Goal: Task Accomplishment & Management: Manage account settings

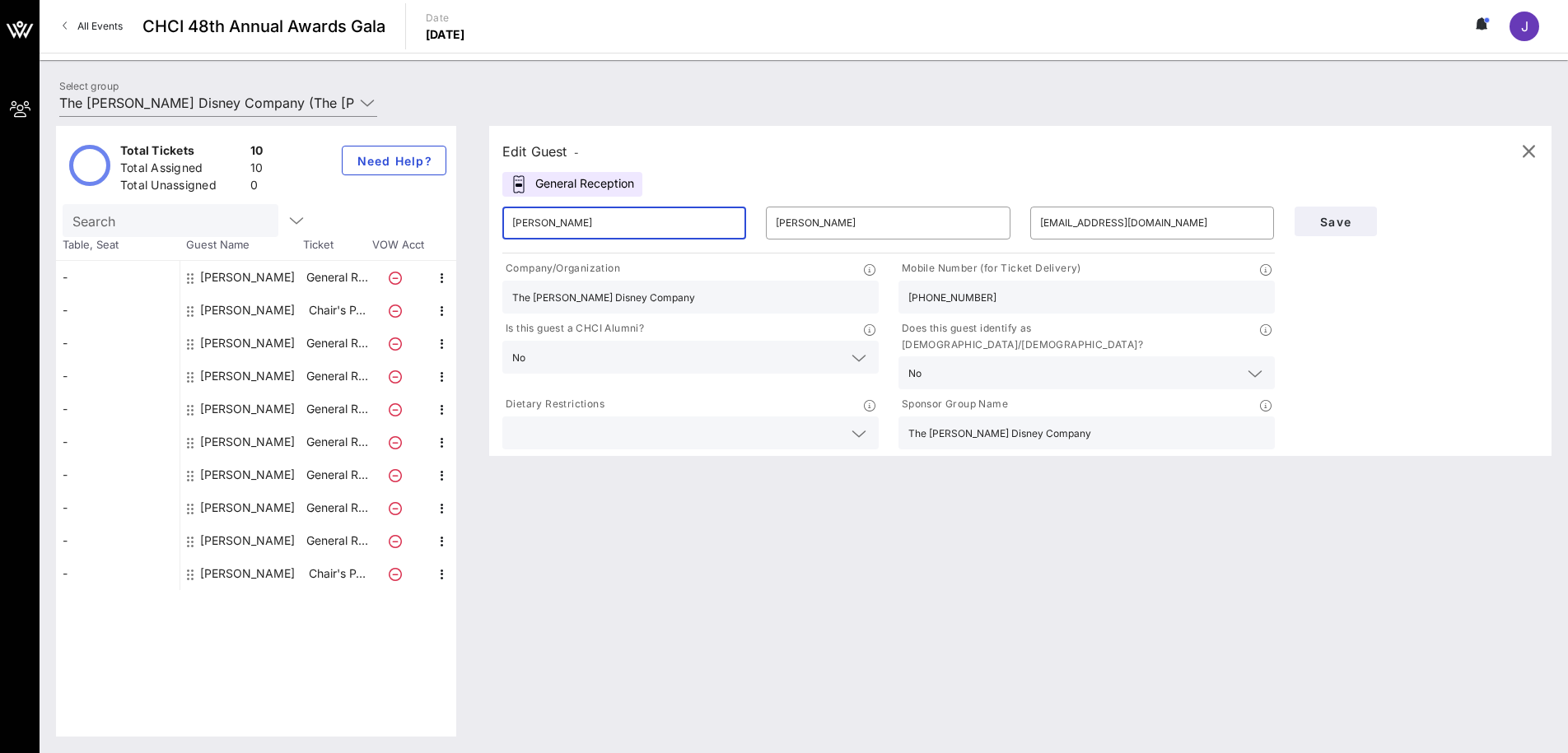
drag, startPoint x: 605, startPoint y: 221, endPoint x: 475, endPoint y: 209, distance: 130.6
click at [475, 210] on div "Edit Guest - General Reception ​ [PERSON_NAME] ​ [PERSON_NAME] ​ [EMAIL_ADDRESS…" at bounding box center [1012, 431] width 1079 height 610
type input "[PERSON_NAME]"
type input "I"
type input "[PERSON_NAME]"
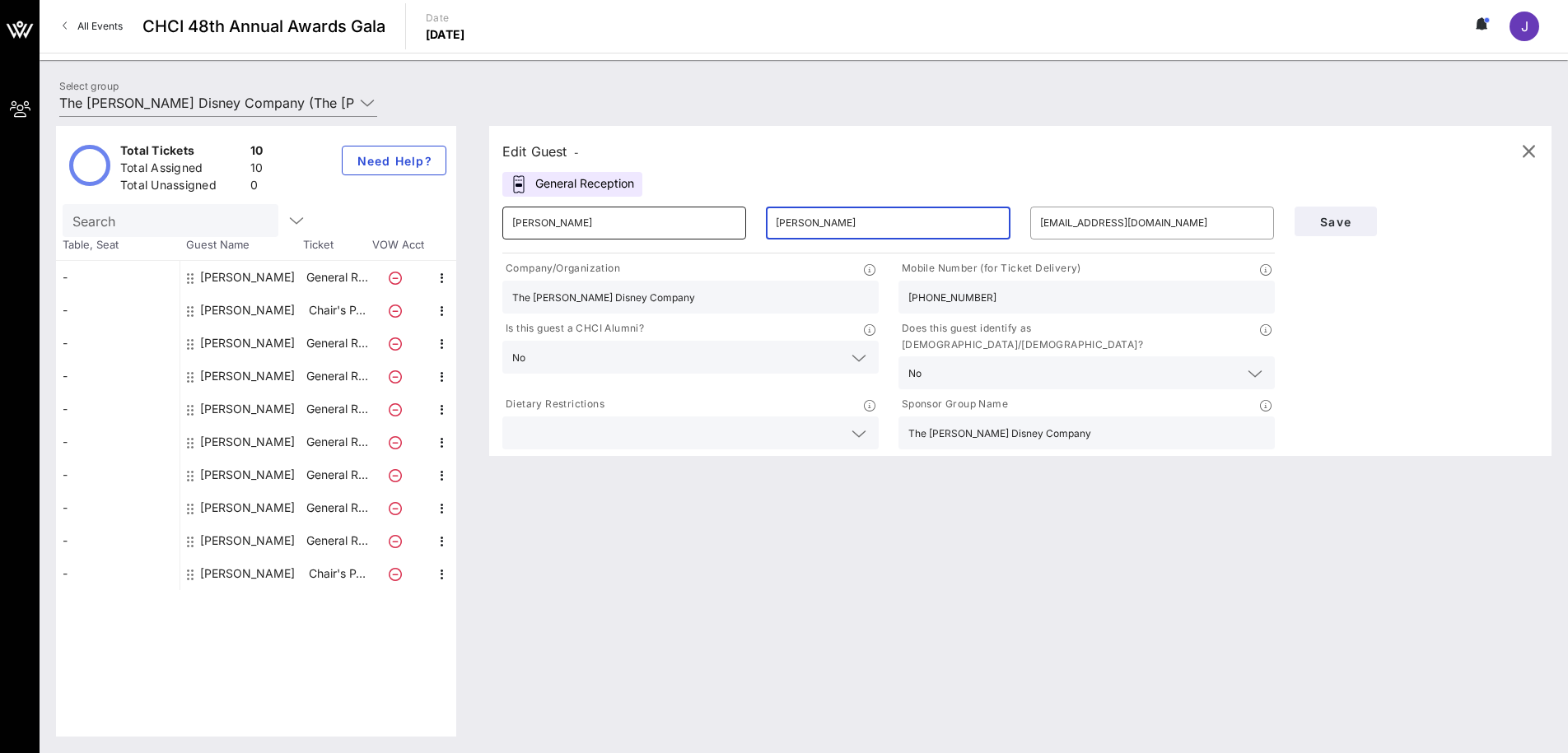
click at [625, 220] on input "[PERSON_NAME]" at bounding box center [624, 223] width 224 height 27
drag, startPoint x: 577, startPoint y: 217, endPoint x: 468, endPoint y: 216, distance: 109.0
click at [468, 216] on div "Total Tickets 10 Total Assigned 10 Total Unassigned 0 Need Help? Search Table, …" at bounding box center [803, 431] width 1495 height 610
drag, startPoint x: 706, startPoint y: 401, endPoint x: 700, endPoint y: 411, distance: 11.7
type input "[PERSON_NAME]"
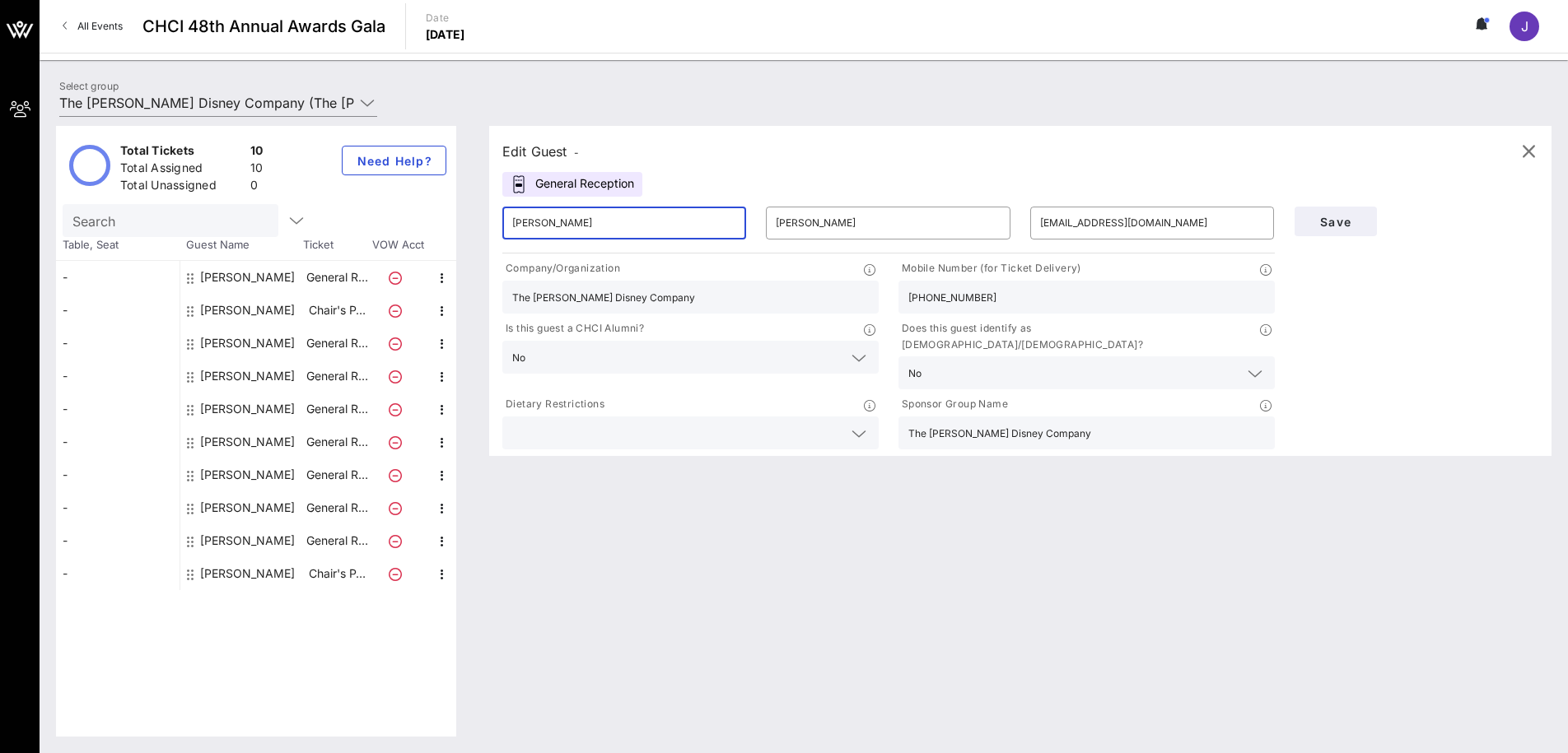
click at [706, 417] on div at bounding box center [690, 433] width 357 height 33
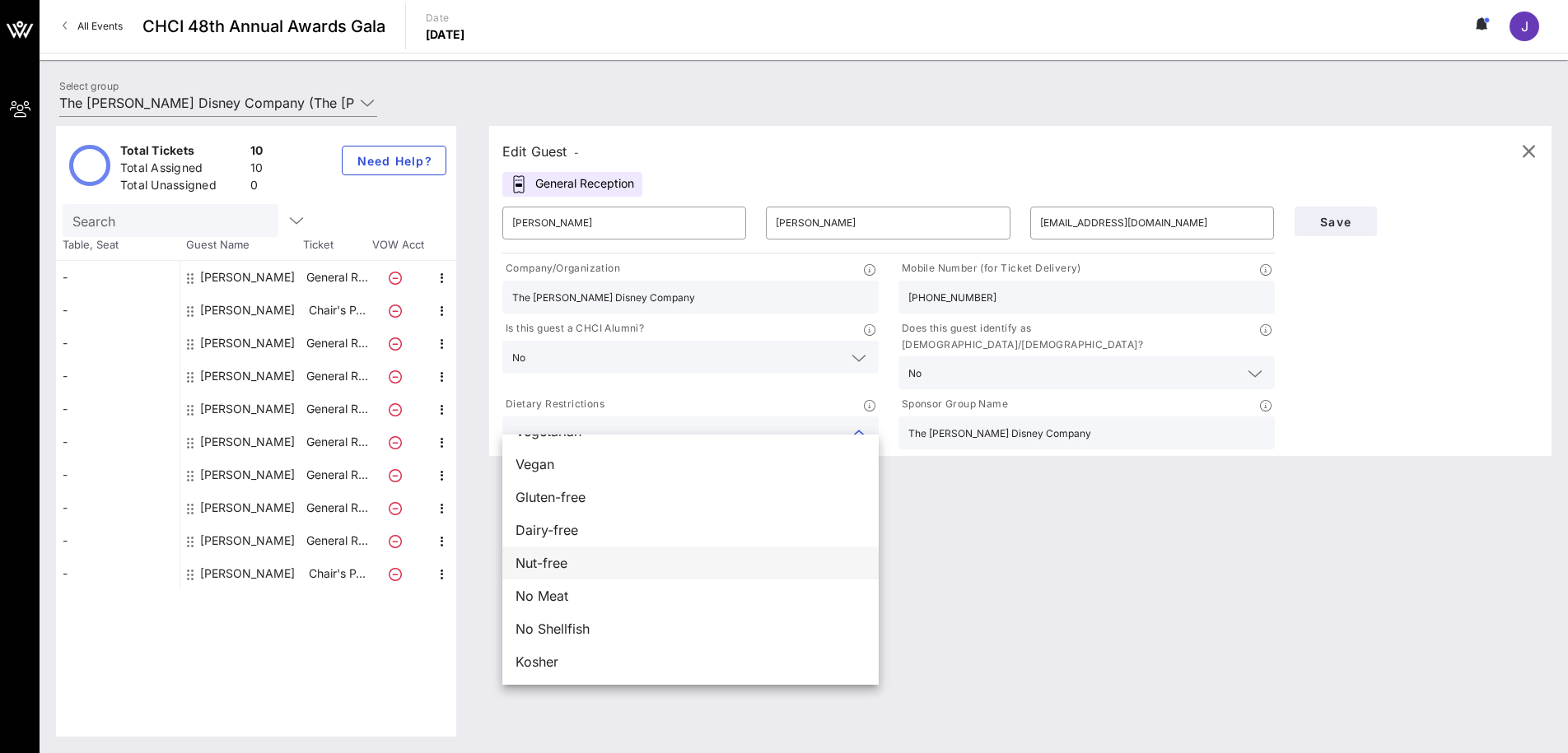
scroll to position [26, 0]
click at [593, 591] on div "No Meat" at bounding box center [690, 597] width 377 height 33
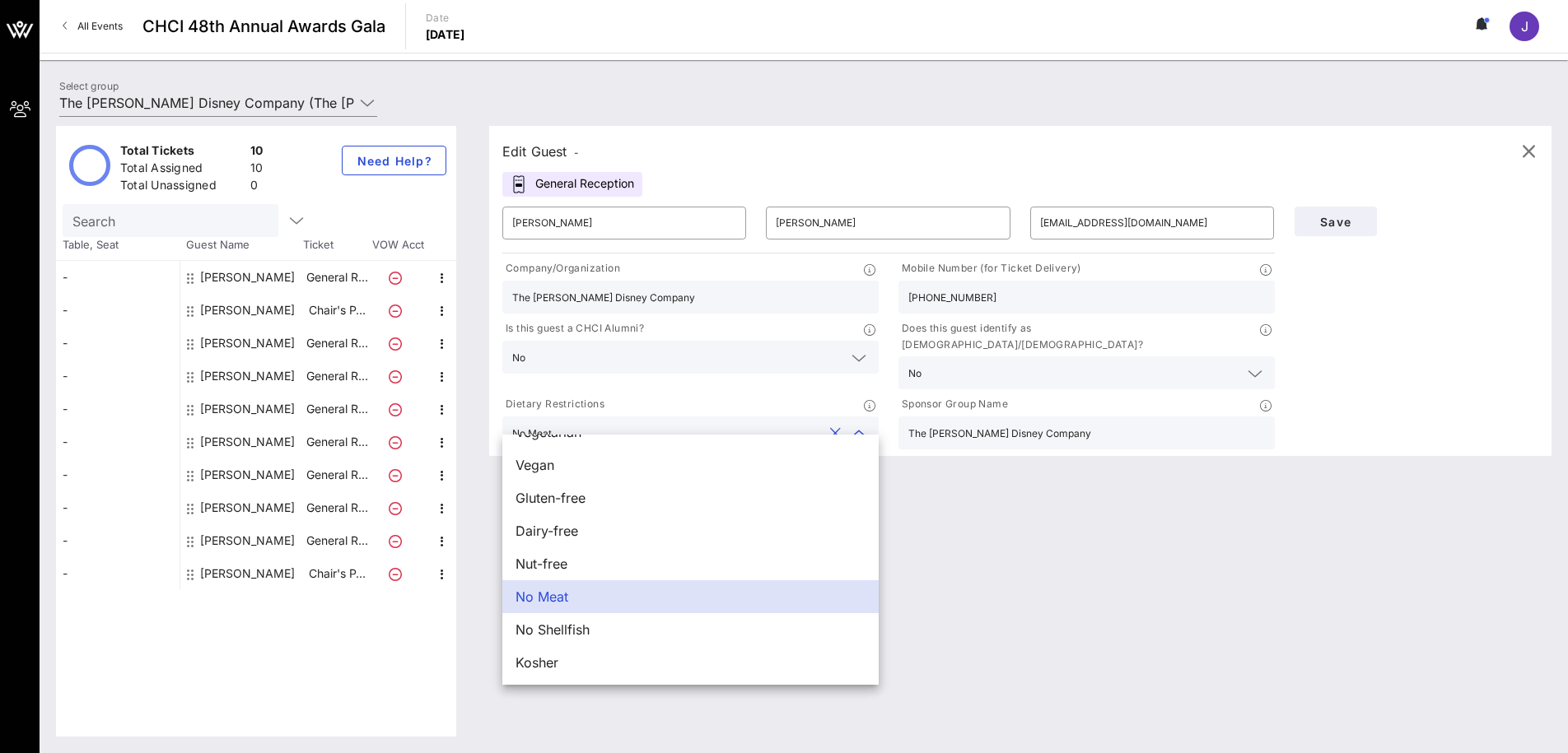
click at [977, 561] on div "Edit Guest - General Reception ​ [PERSON_NAME] ​ [PERSON_NAME] ​ [EMAIL_ADDRESS…" at bounding box center [1012, 431] width 1079 height 610
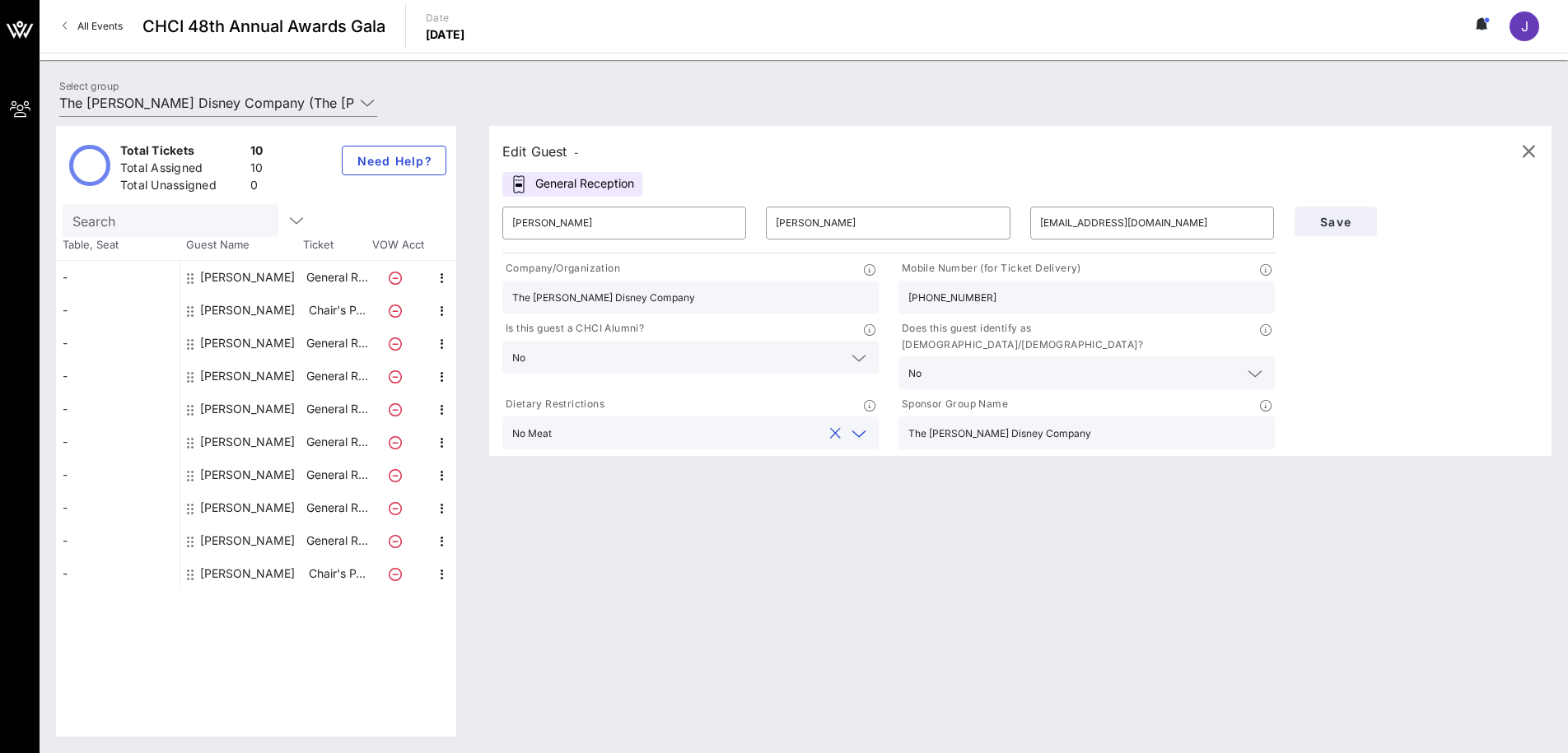
click at [664, 422] on input "text" at bounding box center [690, 432] width 264 height 21
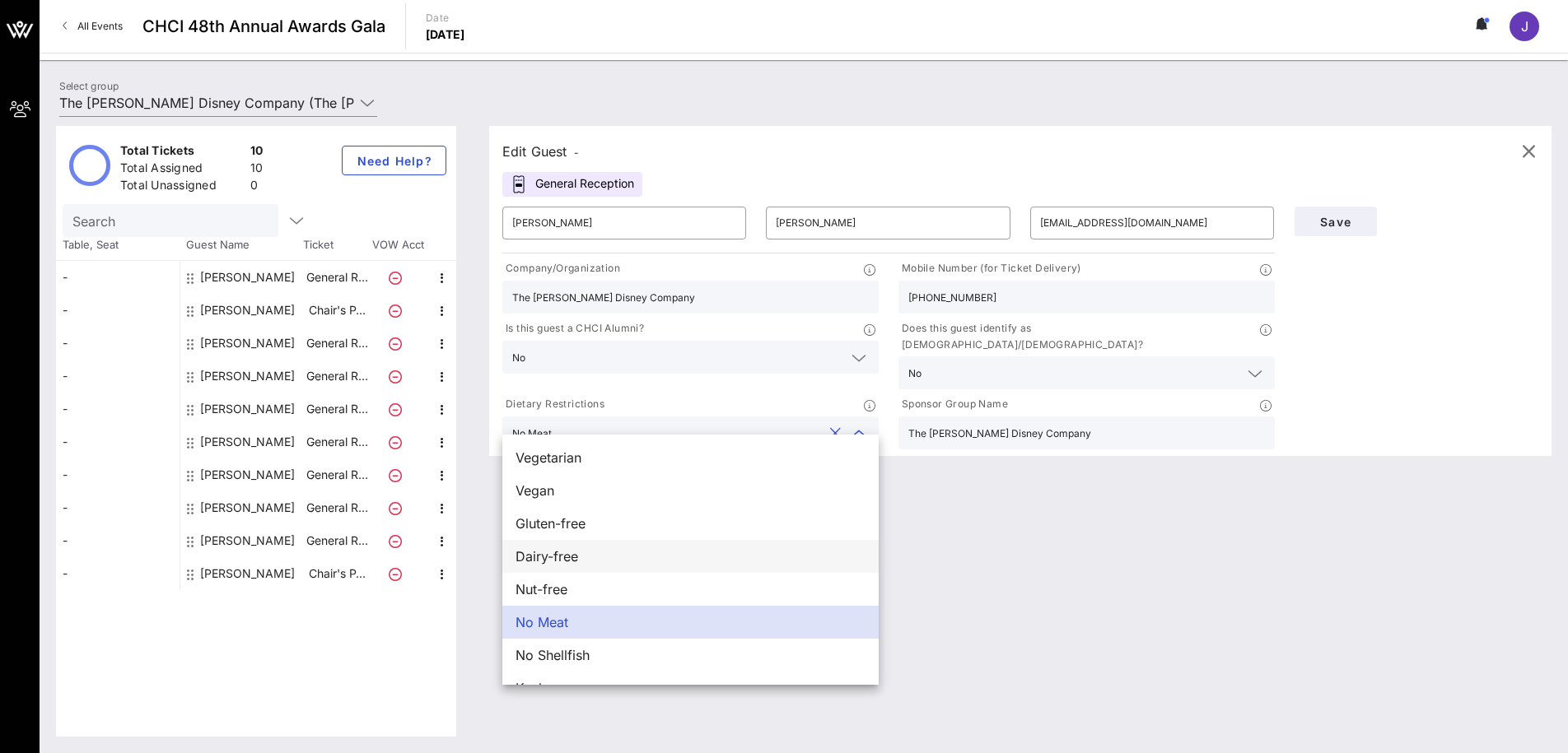
scroll to position [27, 0]
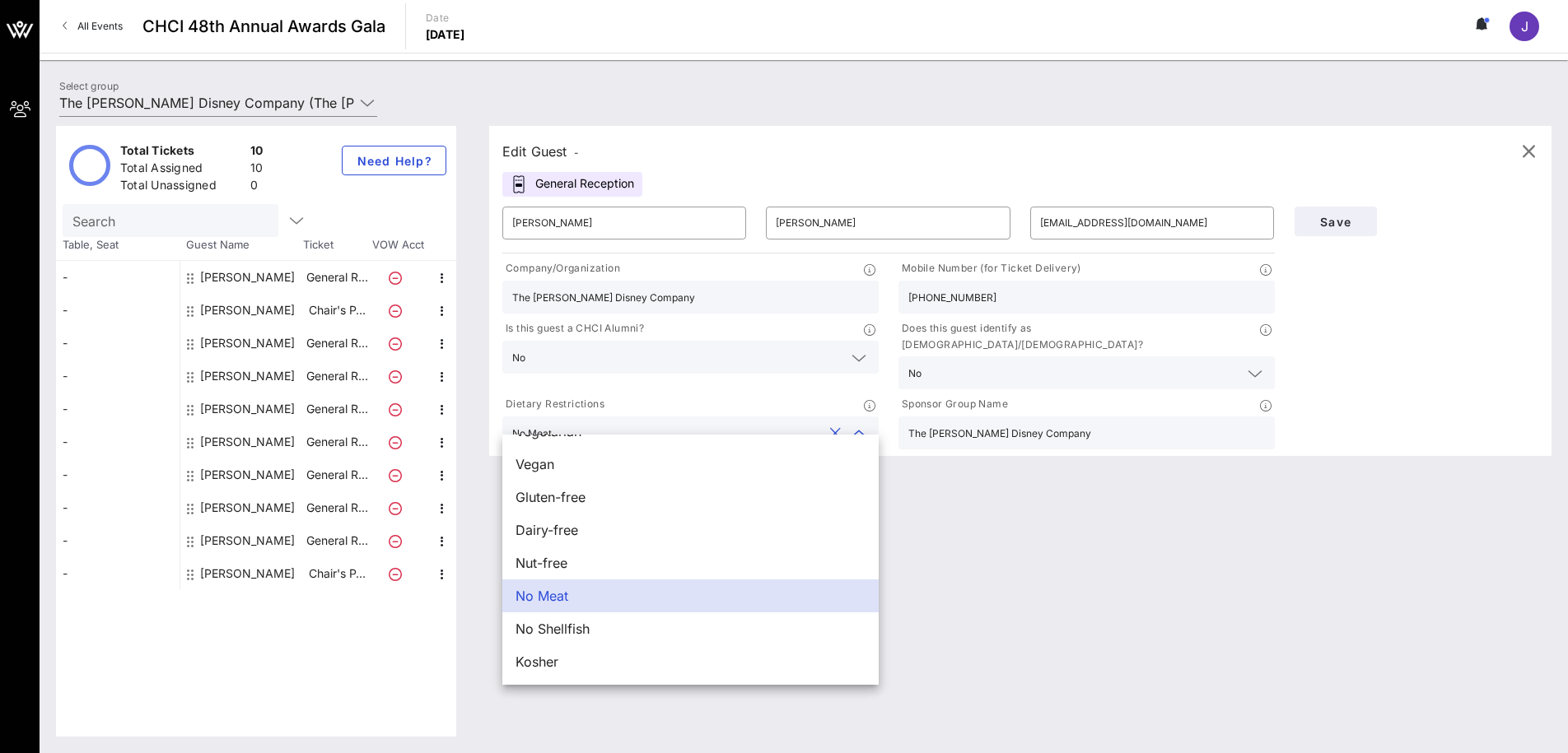
click at [682, 592] on div "No Meat" at bounding box center [690, 596] width 377 height 33
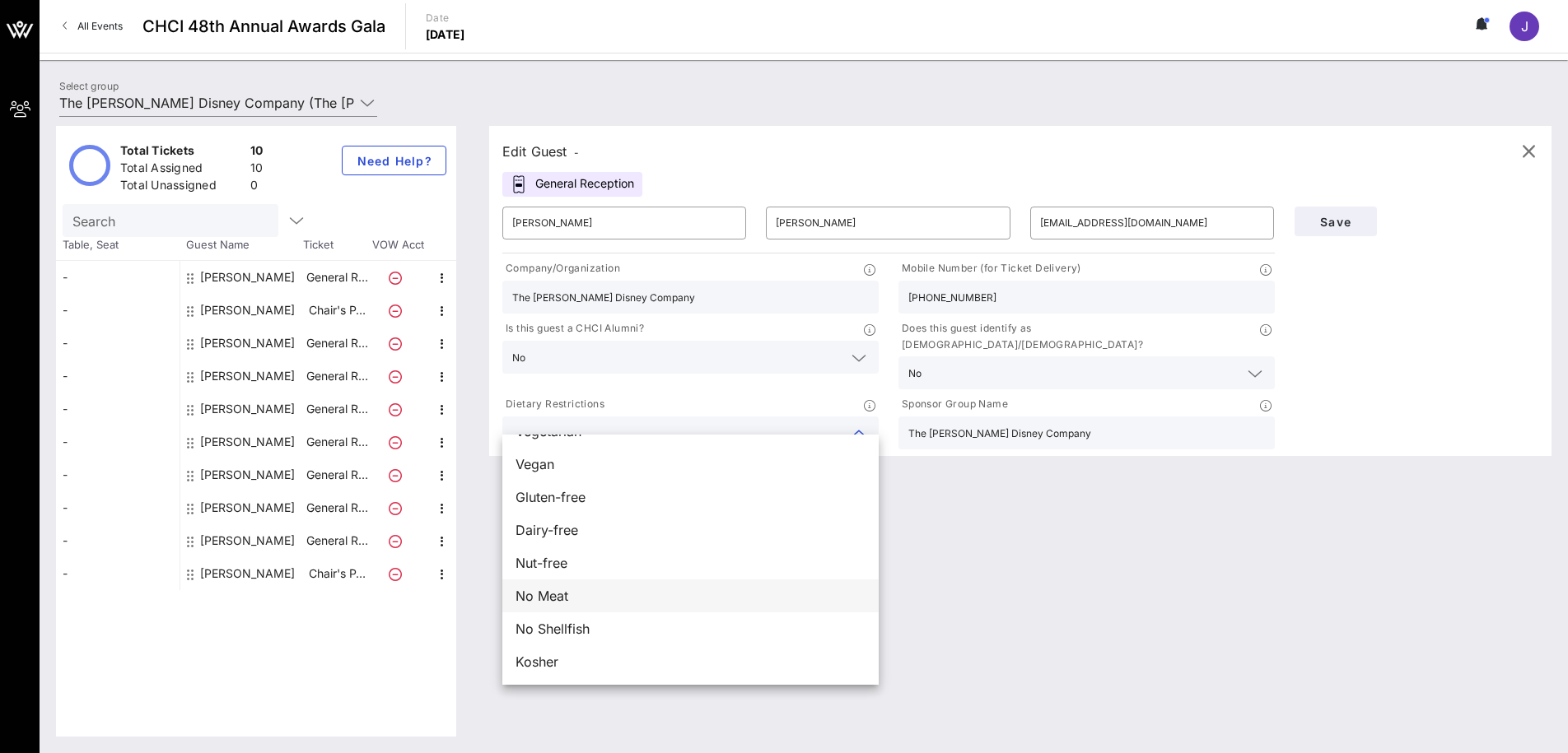
click at [733, 596] on div "No Meat" at bounding box center [690, 596] width 377 height 33
click at [1032, 550] on div "Edit Guest - General Reception ​ [PERSON_NAME] ​ [PERSON_NAME] ​ [EMAIL_ADDRESS…" at bounding box center [1012, 431] width 1079 height 610
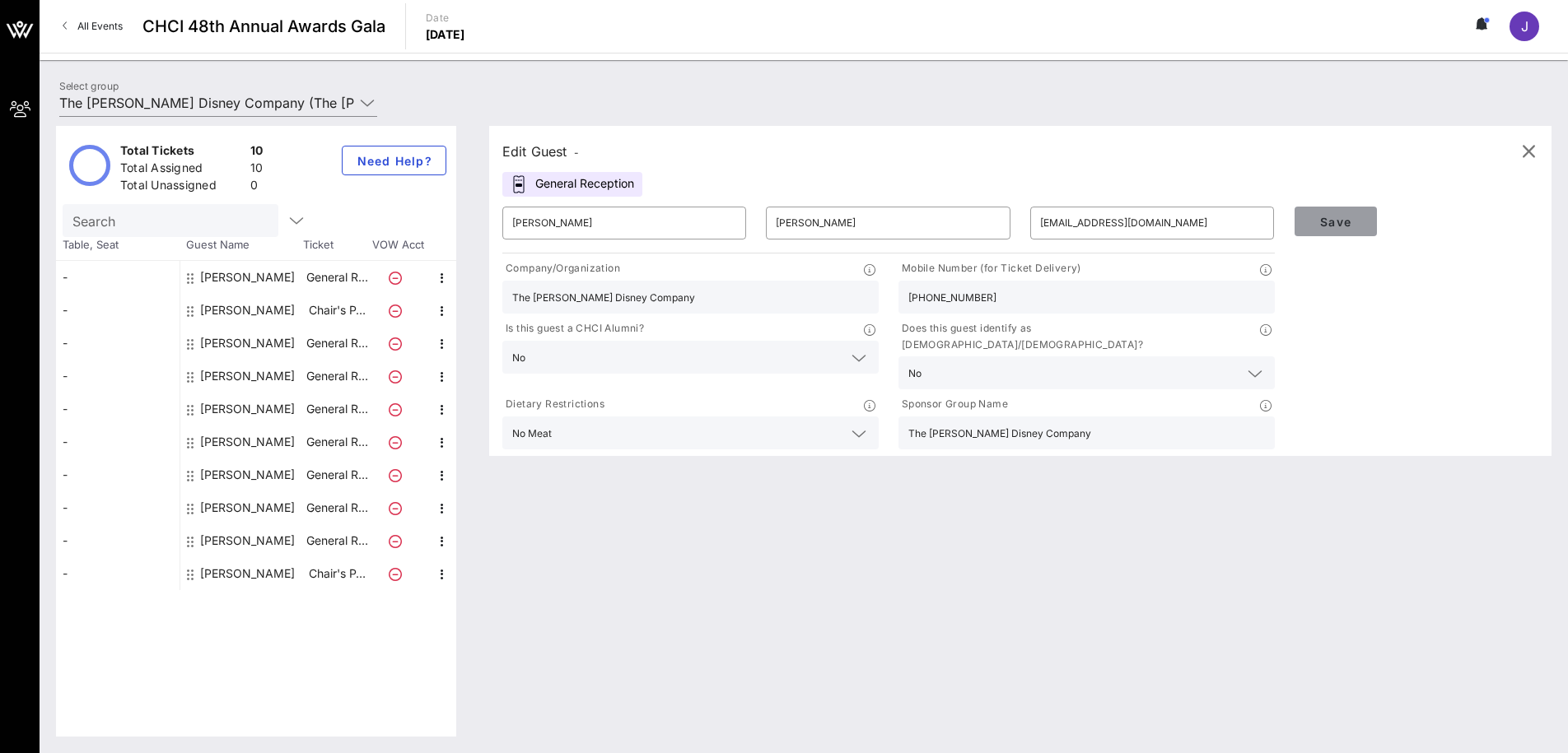
click at [1320, 225] on span "Save" at bounding box center [1335, 221] width 56 height 14
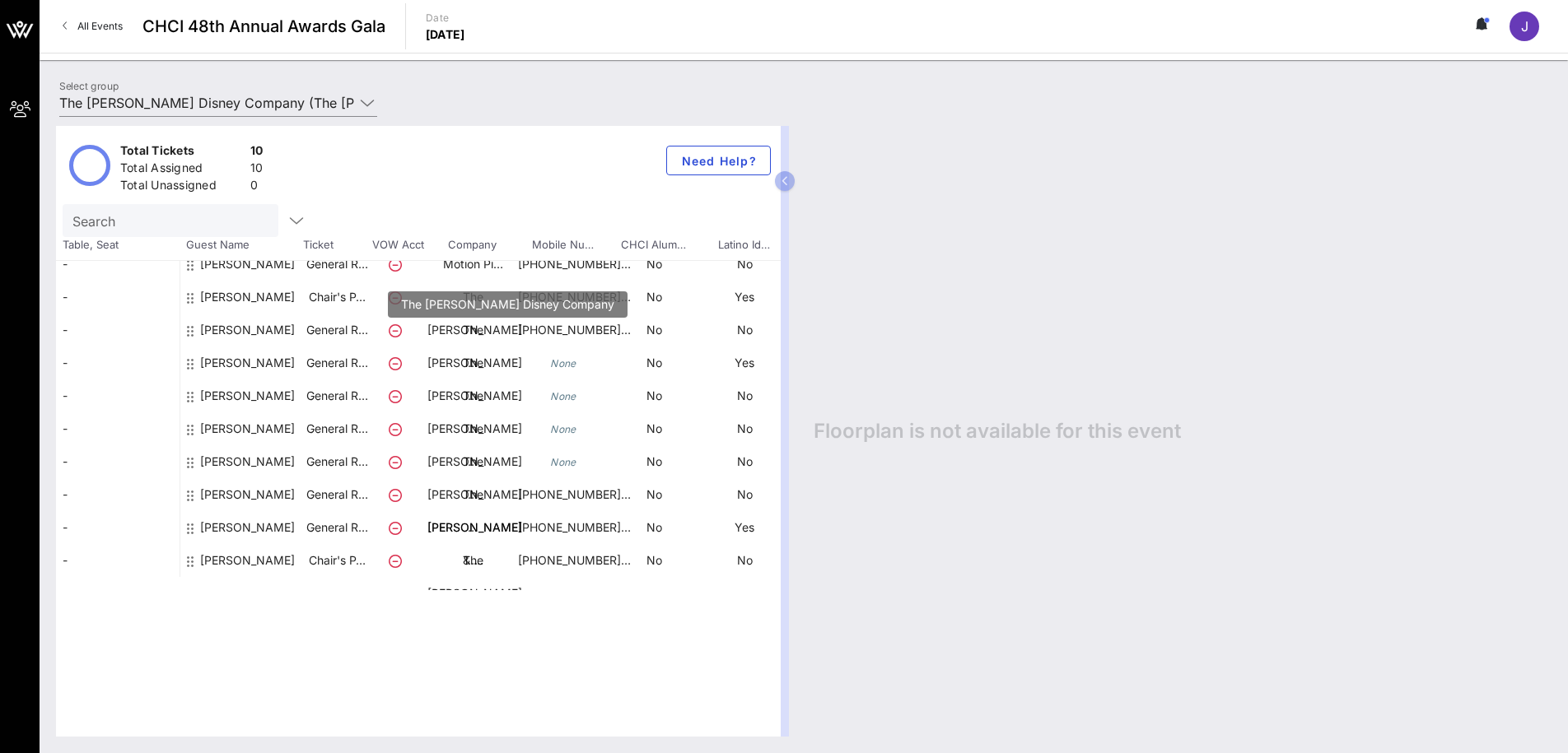
scroll to position [0, 13]
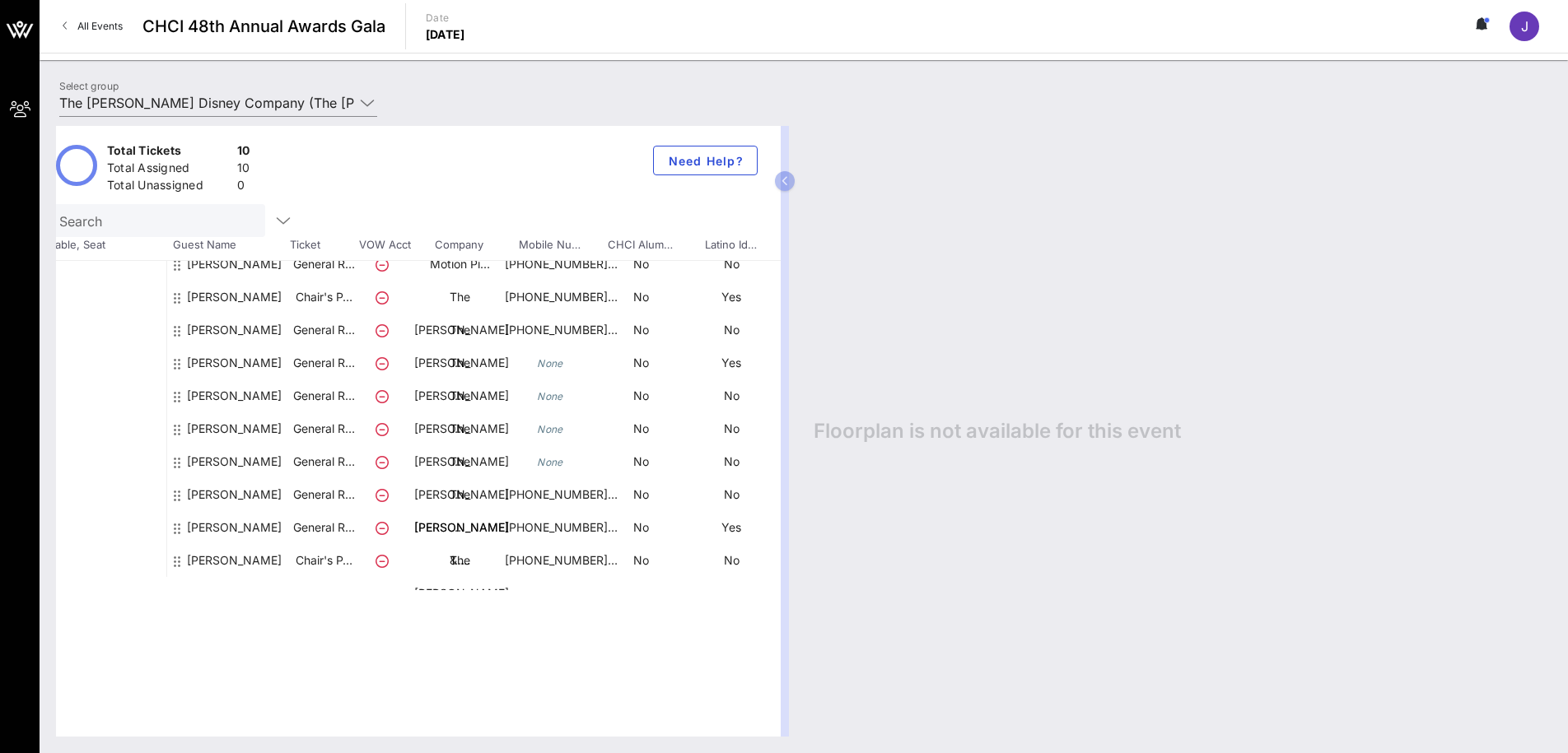
click at [240, 495] on div "[PERSON_NAME]" at bounding box center [234, 534] width 95 height 111
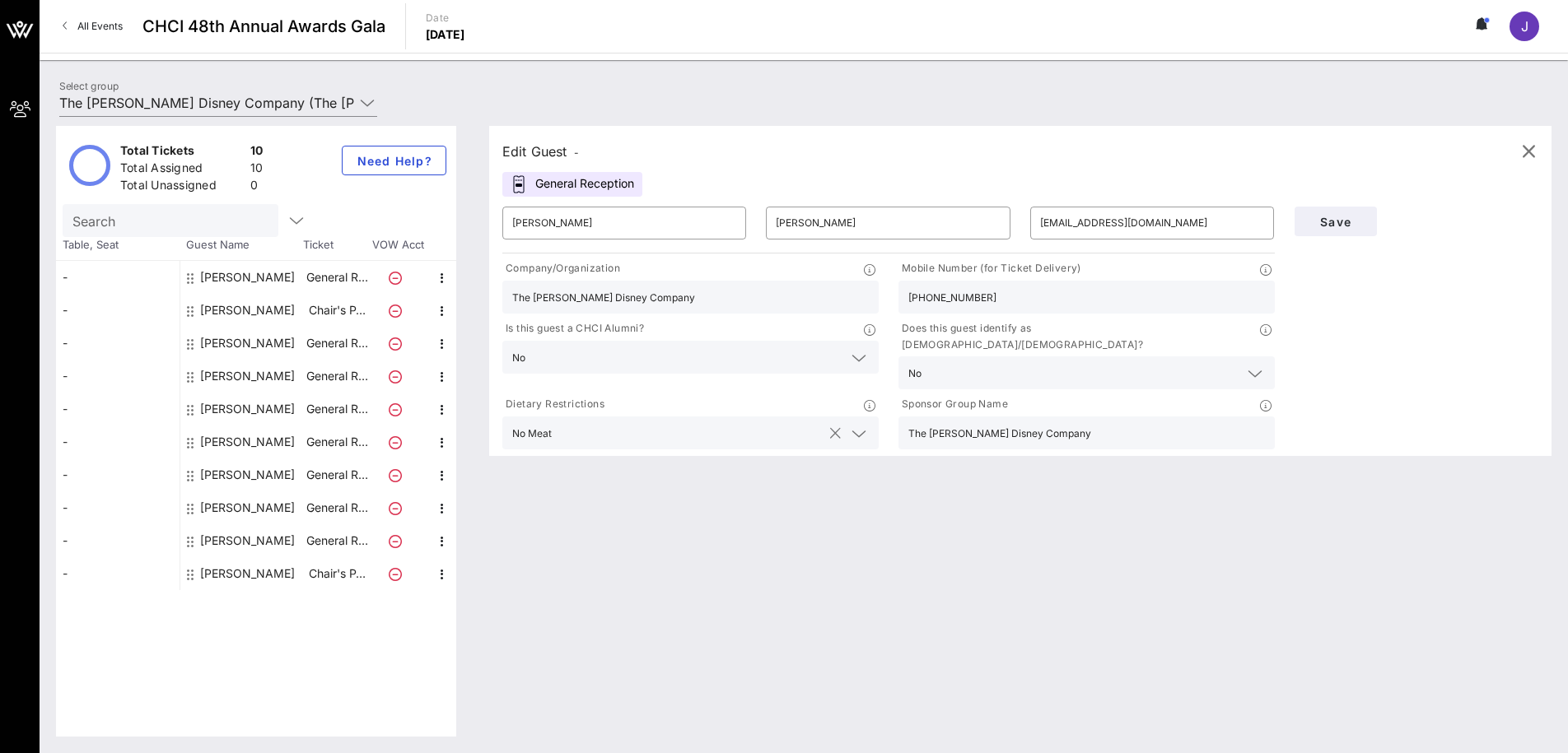
click at [858, 424] on icon at bounding box center [859, 434] width 15 height 20
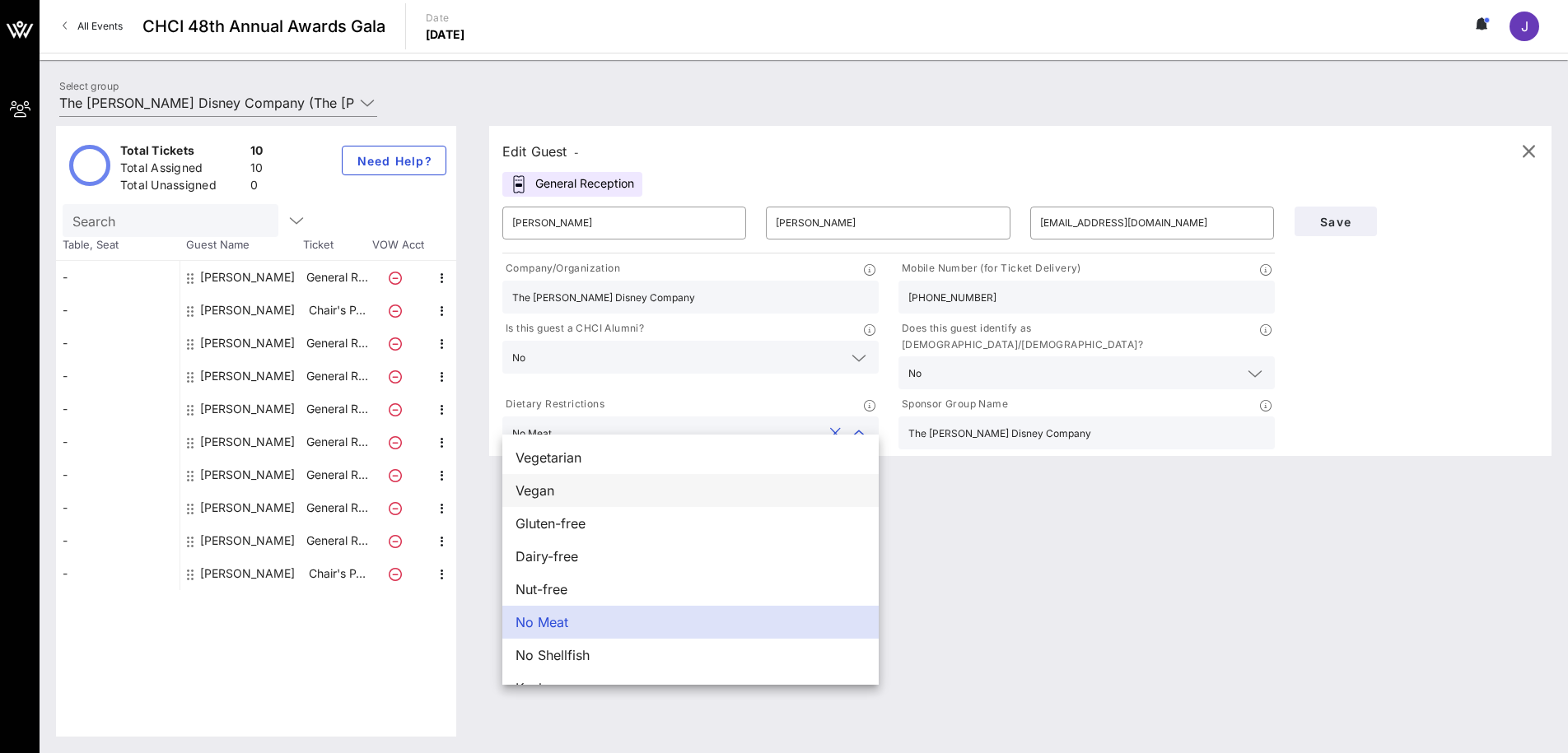
scroll to position [27, 0]
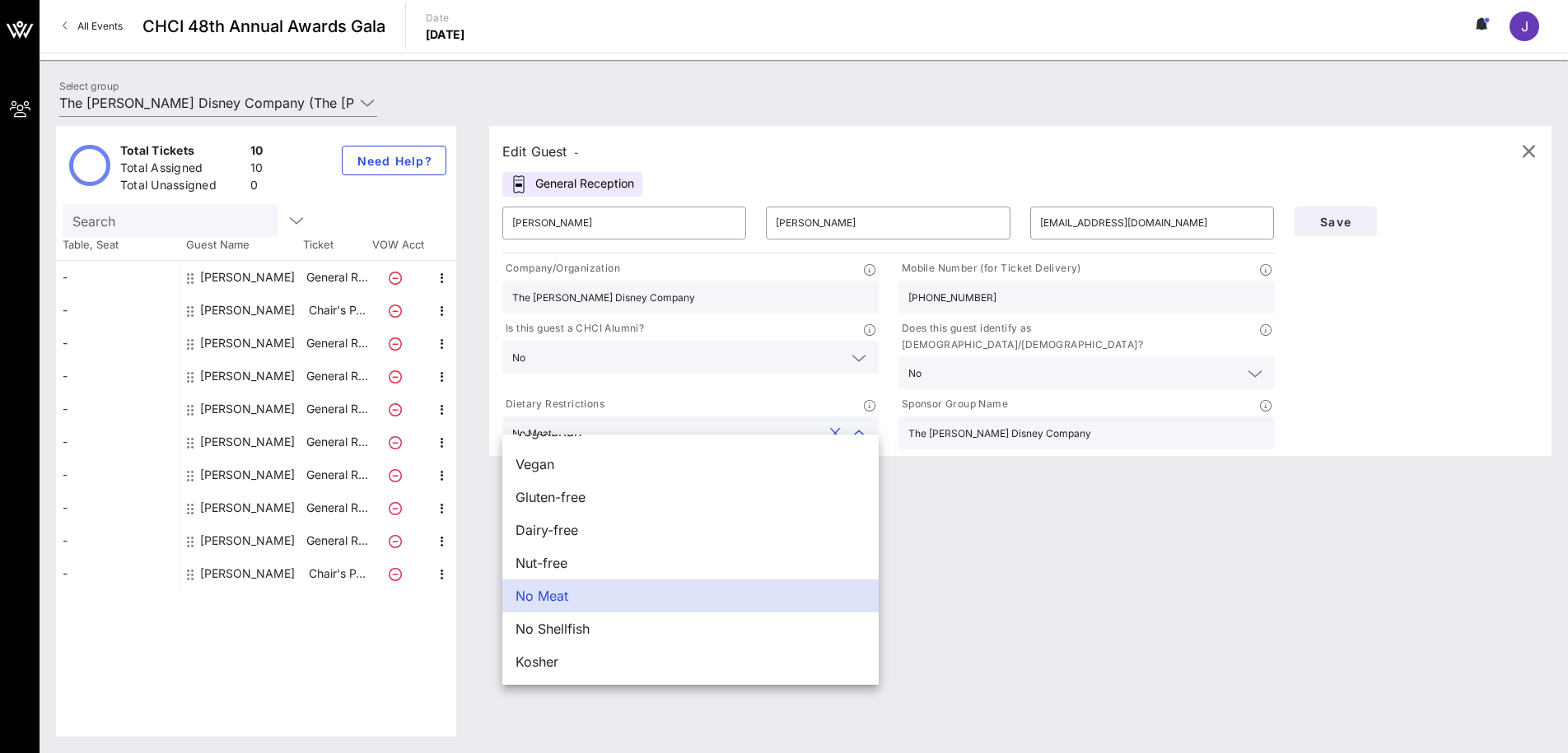
click at [832, 426] on button "clear icon" at bounding box center [836, 434] width 11 height 16
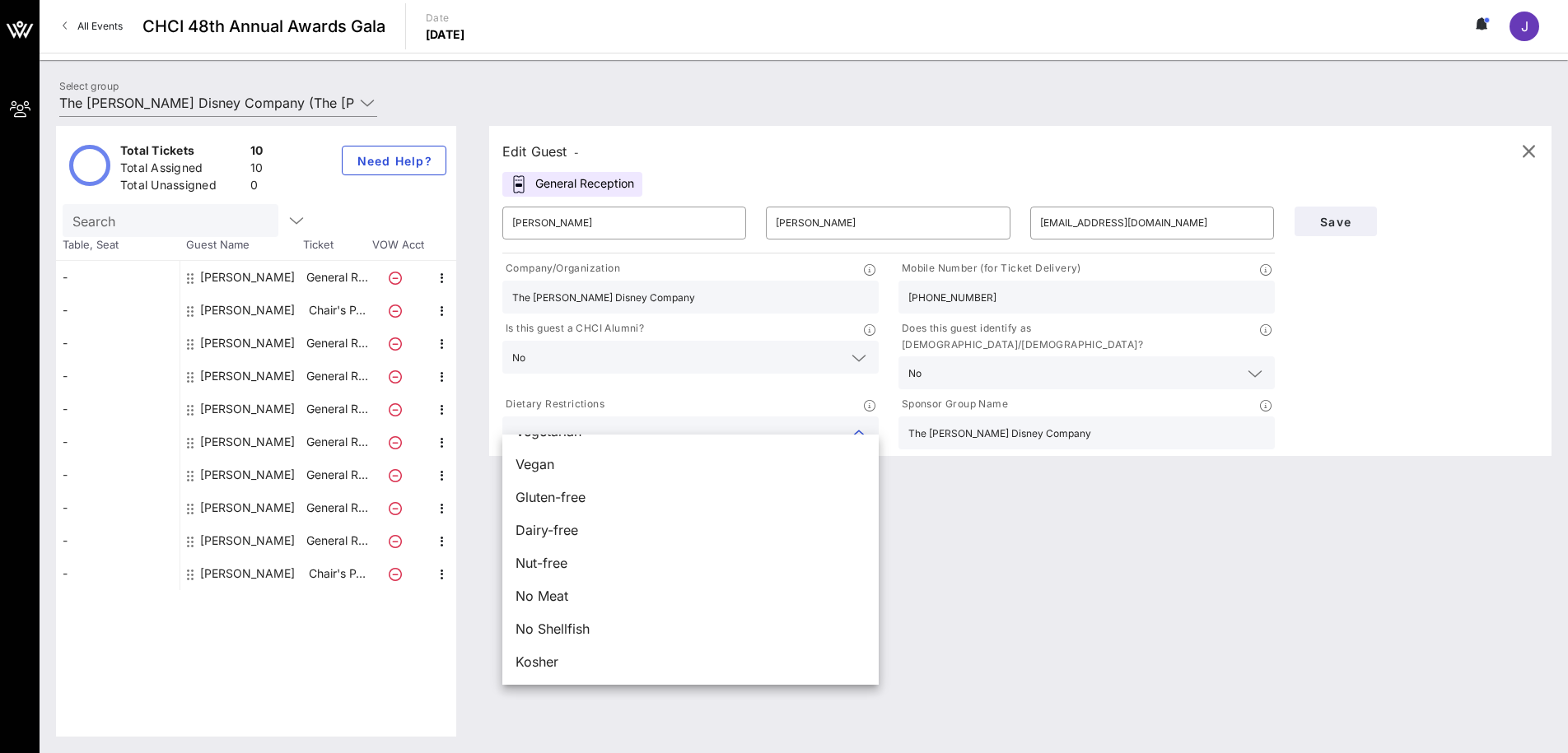
click at [970, 467] on div "Edit Guest - General Reception ​ [PERSON_NAME] ​ [PERSON_NAME] ​ [EMAIL_ADDRESS…" at bounding box center [1012, 431] width 1079 height 610
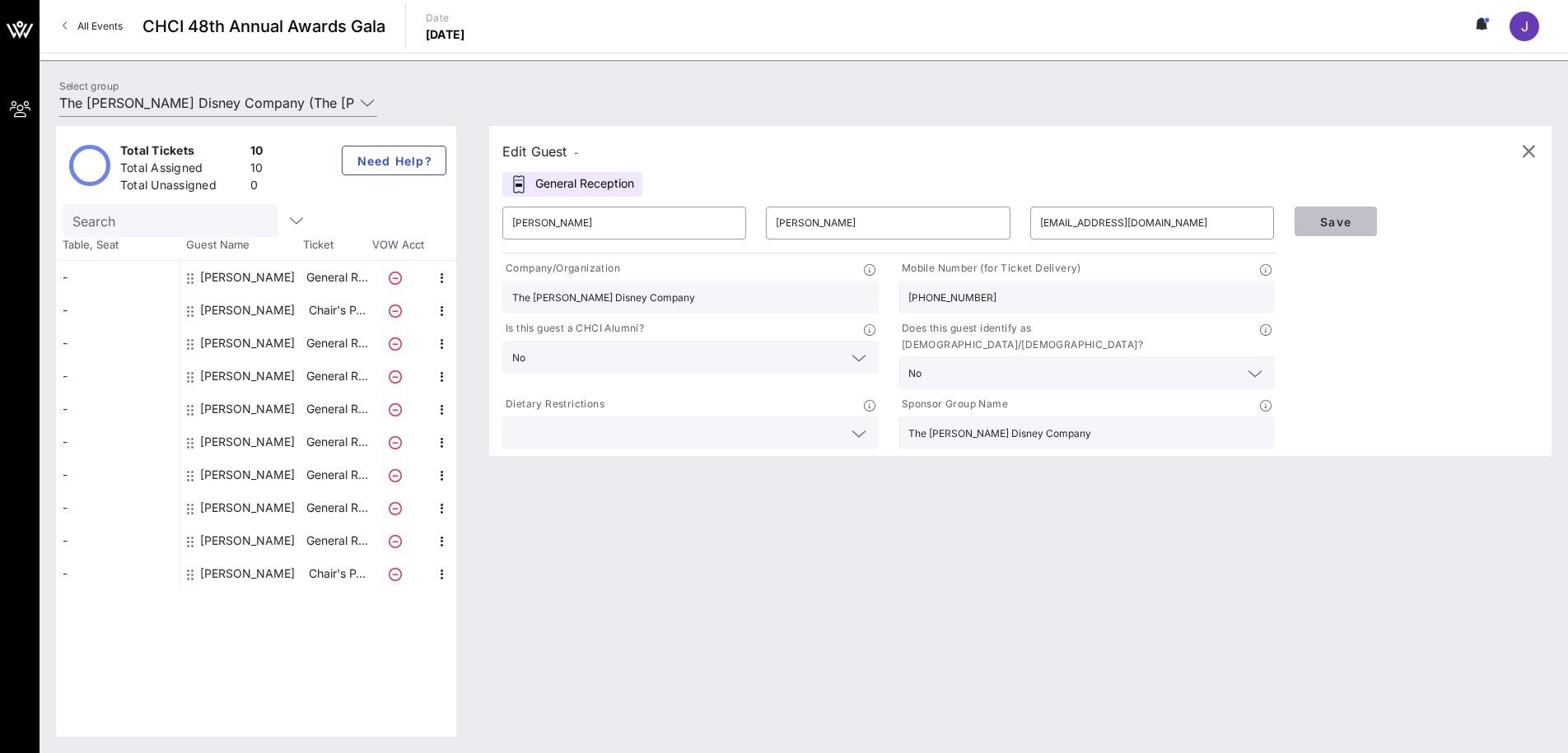
click at [1328, 217] on span "Save" at bounding box center [1335, 221] width 56 height 14
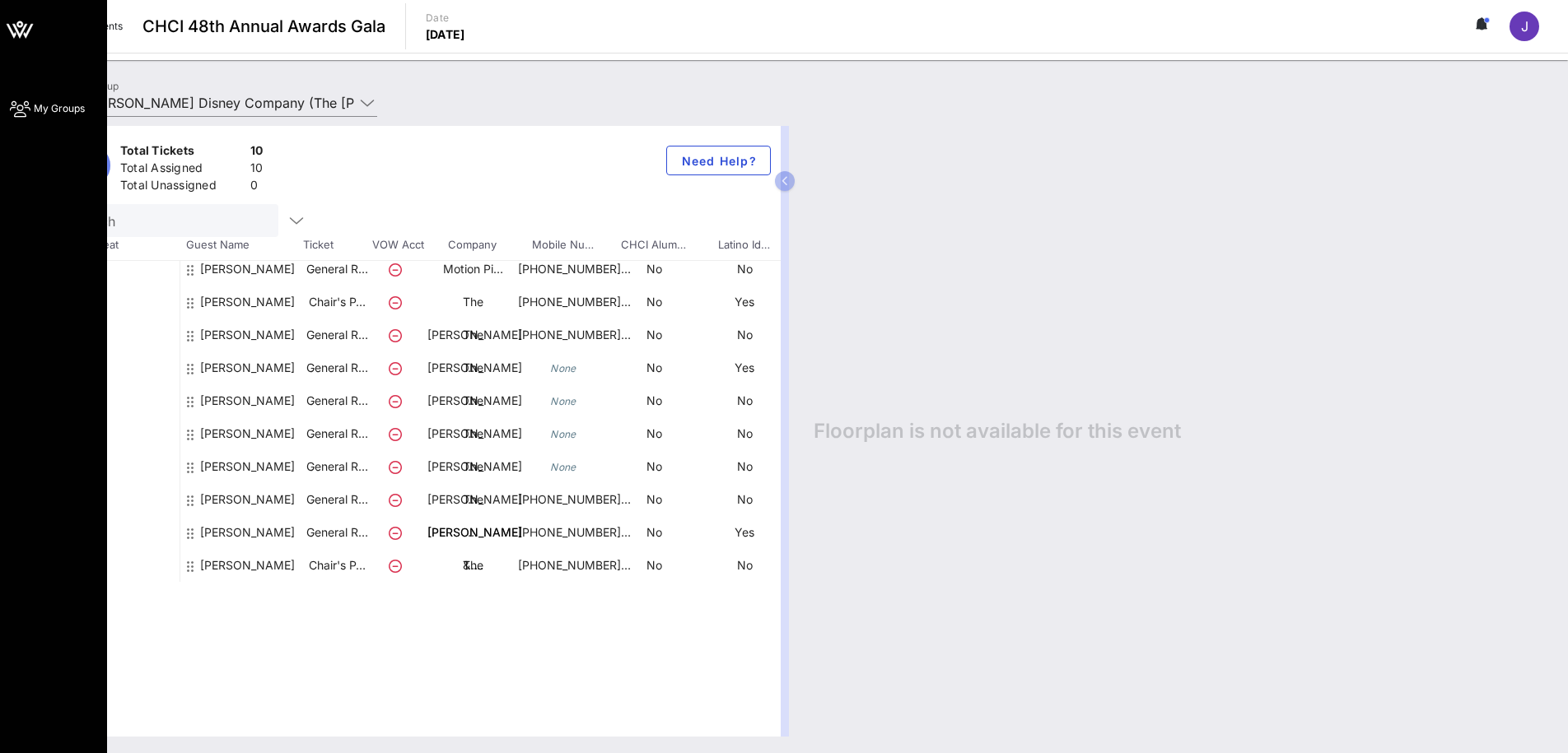
scroll to position [9, 0]
